Goal: Find specific page/section: Find specific page/section

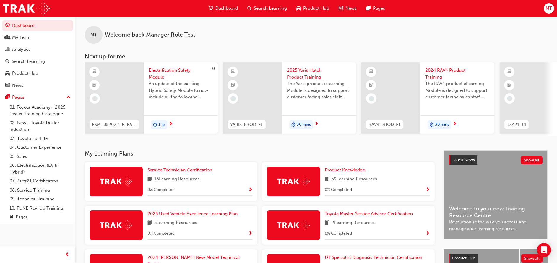
click at [24, 44] on button "Dashboard My Team Analytics Search Learning Product Hub News Pages" at bounding box center [37, 55] width 71 height 73
click at [23, 49] on div "Analytics" at bounding box center [21, 49] width 18 height 7
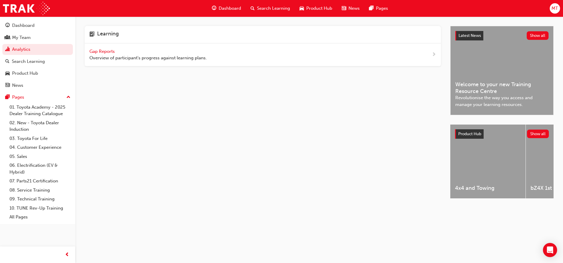
click at [109, 50] on span "Gap Reports" at bounding box center [102, 51] width 27 height 5
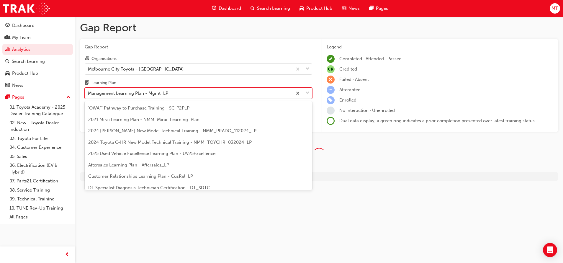
click at [216, 90] on div "Management Learning Plan - Mgmt_LP" at bounding box center [189, 93] width 208 height 10
click at [89, 91] on input "Learning Plan option Management Learning Plan - Mgmt_LP focused, 14 of 30. 30 r…" at bounding box center [88, 93] width 1 height 5
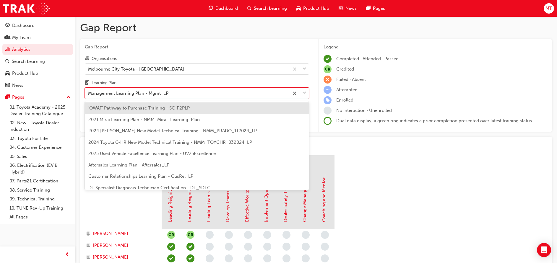
click at [256, 79] on div "Organisations [GEOGRAPHIC_DATA] Toyota - [GEOGRAPHIC_DATA] Learning Plan option…" at bounding box center [197, 77] width 224 height 44
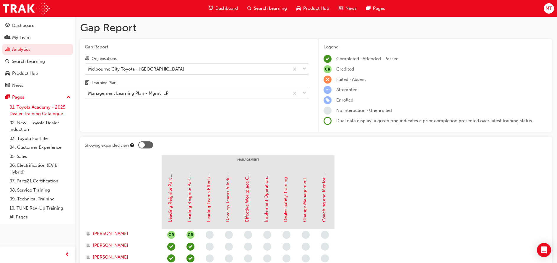
click at [34, 111] on link "01. Toyota Academy - 2025 Dealer Training Catalogue" at bounding box center [40, 111] width 66 height 16
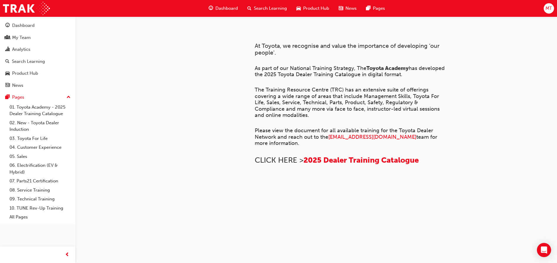
scroll to position [274, 0]
